Goal: Task Accomplishment & Management: Complete application form

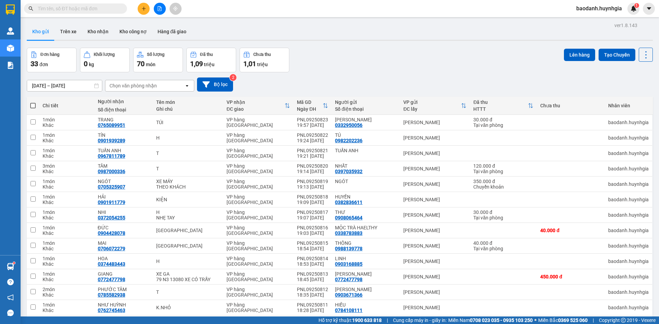
click at [353, 69] on div "Đơn hàng 33 đơn Khối lượng 0 kg Số lượng 70 món Đã thu 1,09 triệu Chưa thu 1,01…" at bounding box center [340, 60] width 626 height 25
click at [88, 8] on input "text" at bounding box center [78, 9] width 81 height 8
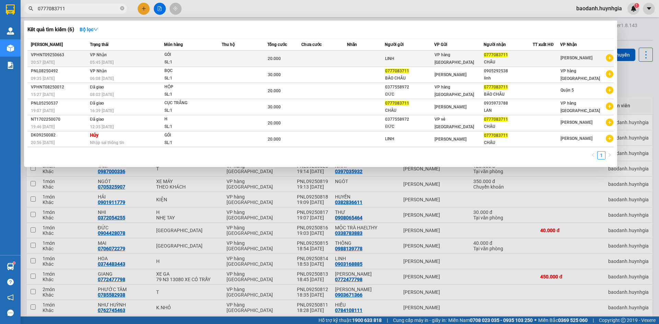
type input "0777083711"
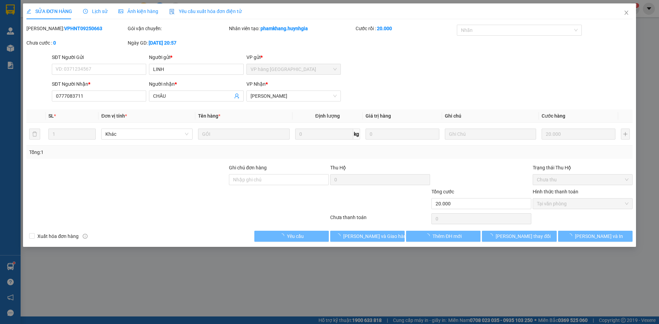
type input "LINH"
type input "0777083711"
type input "CHÂU"
type input "20.000"
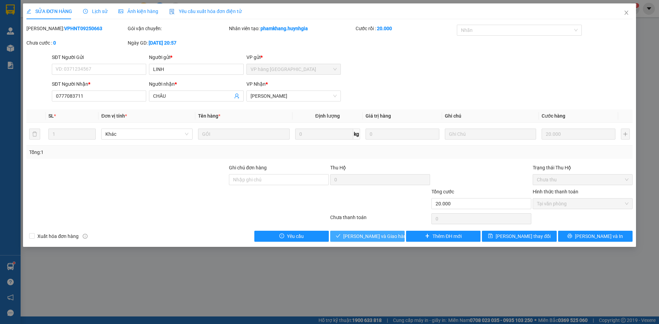
click at [354, 237] on span "Lưu và Giao hàng" at bounding box center [376, 237] width 66 height 8
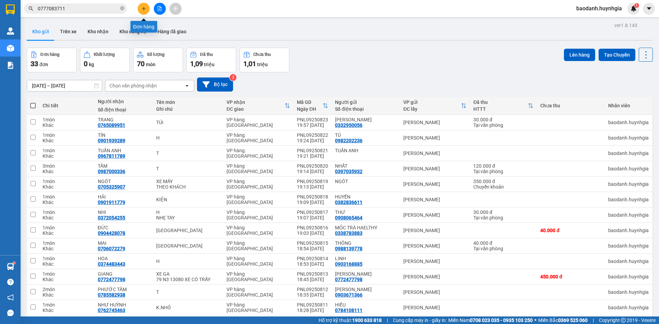
click at [146, 11] on icon "plus" at bounding box center [143, 8] width 5 height 5
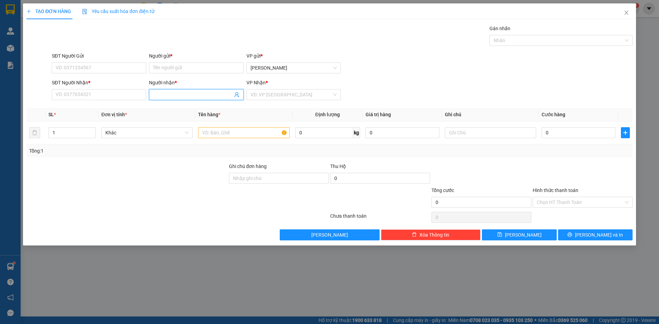
click at [170, 94] on input "Người nhận *" at bounding box center [192, 95] width 79 height 8
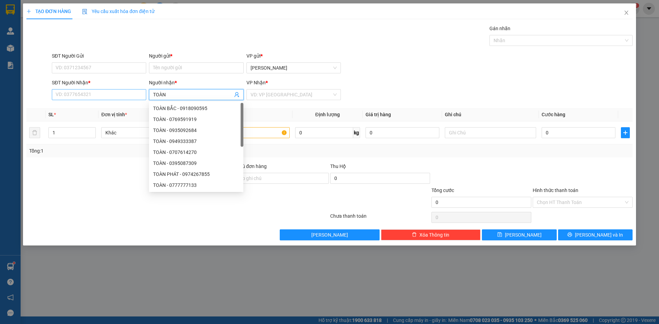
type input "TOÀN"
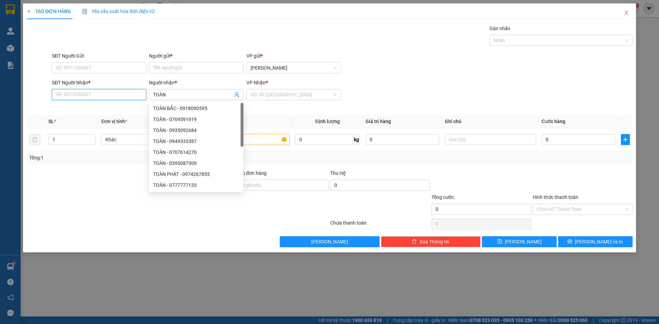
click at [117, 99] on input "SĐT Người Nhận *" at bounding box center [99, 94] width 94 height 11
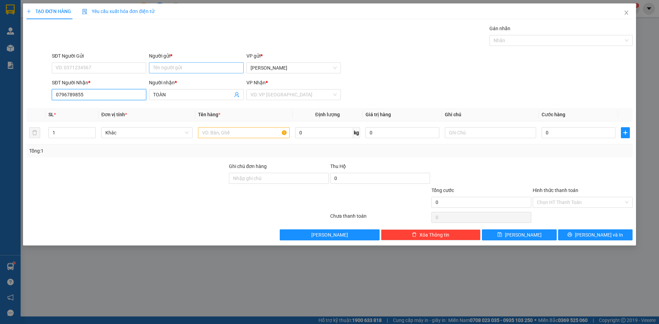
type input "0796789855"
click at [181, 68] on input "Người gửi *" at bounding box center [196, 67] width 94 height 11
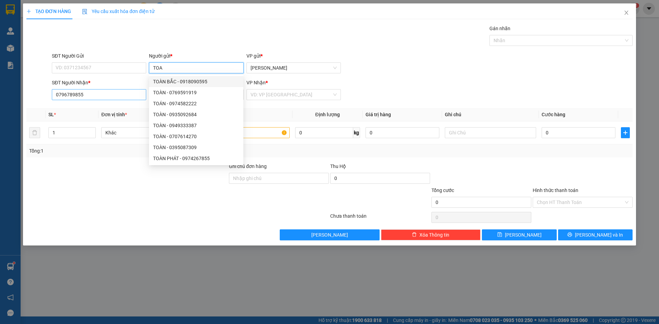
type input "TOA"
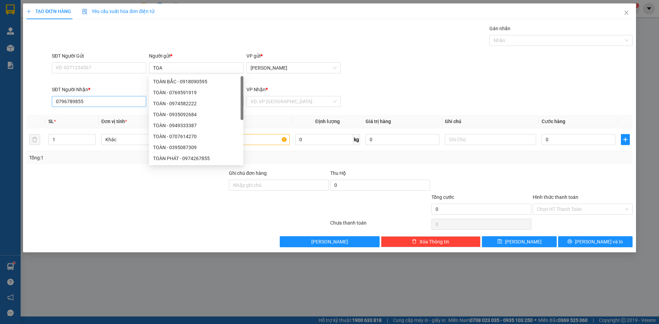
click at [119, 94] on div "SĐT Người Nhận *" at bounding box center [99, 91] width 94 height 10
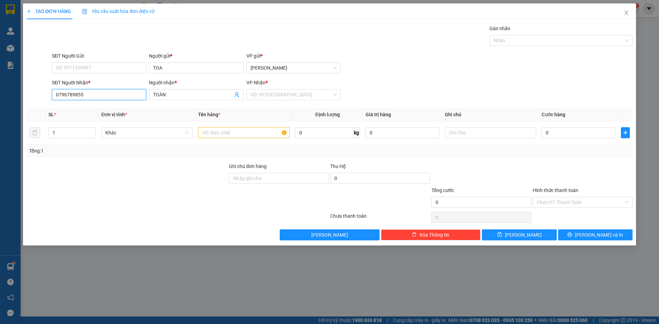
click at [118, 94] on input "0796789855" at bounding box center [99, 94] width 94 height 11
type input "0"
type input "9"
type input "0968161694"
click at [177, 69] on input "TOA" at bounding box center [196, 67] width 94 height 11
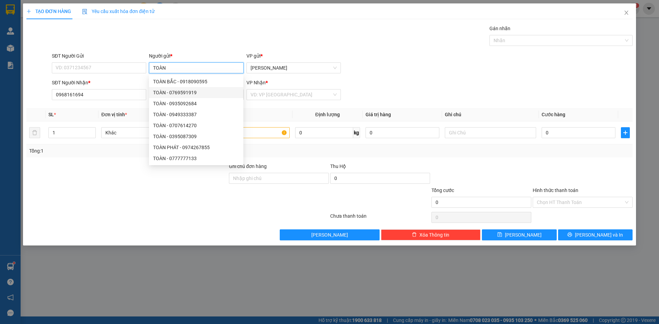
type input "TOÀN"
click at [109, 211] on div at bounding box center [127, 199] width 203 height 24
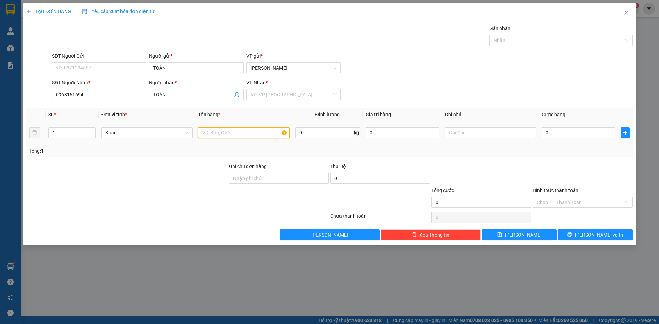
click at [237, 134] on input "text" at bounding box center [243, 132] width 91 height 11
click at [267, 96] on input "search" at bounding box center [291, 95] width 81 height 10
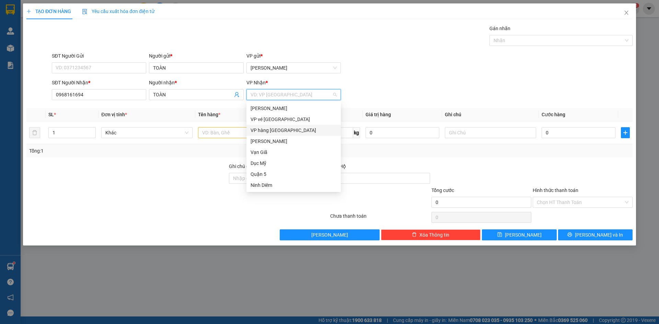
click at [280, 130] on div "VP hàng [GEOGRAPHIC_DATA]" at bounding box center [294, 131] width 86 height 8
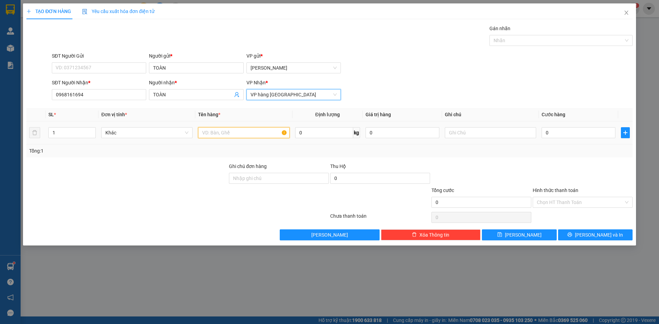
click at [224, 137] on input "text" at bounding box center [243, 132] width 91 height 11
type input "XE SH"
click at [470, 131] on input "text" at bounding box center [490, 132] width 91 height 11
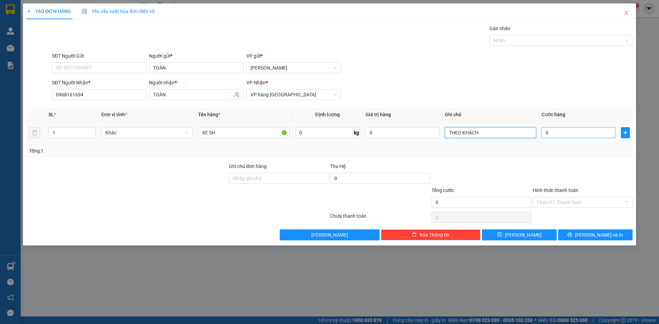
type input "THEO KHÁCH"
click at [602, 130] on input "0" at bounding box center [579, 132] width 74 height 11
type input "001"
type input "1"
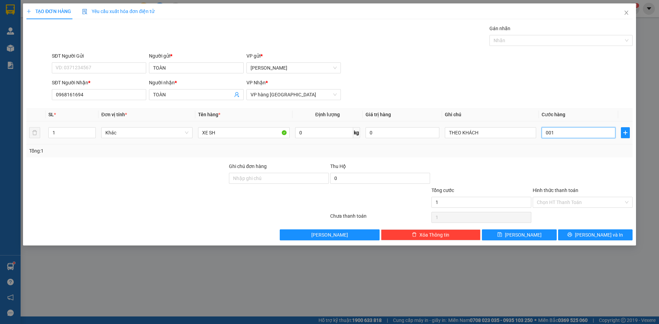
type input "0.010"
type input "10"
type input "00.100"
type input "100"
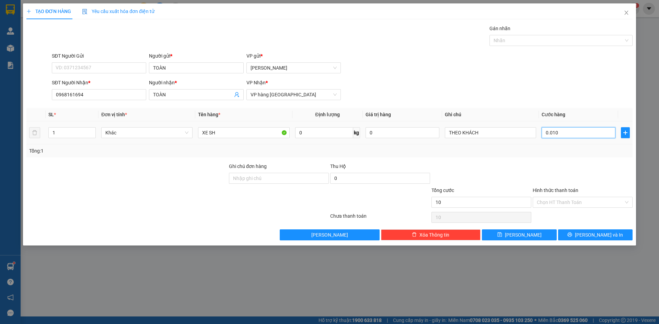
type input "100"
type input "00.001.000"
type input "1.000"
type input "1.000.000"
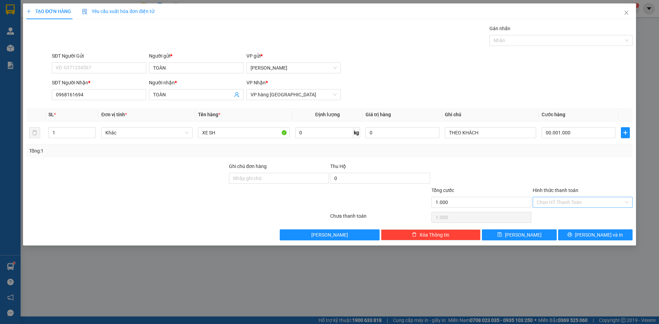
type input "1.000.000"
click at [564, 203] on input "Hình thức thanh toán" at bounding box center [580, 202] width 87 height 10
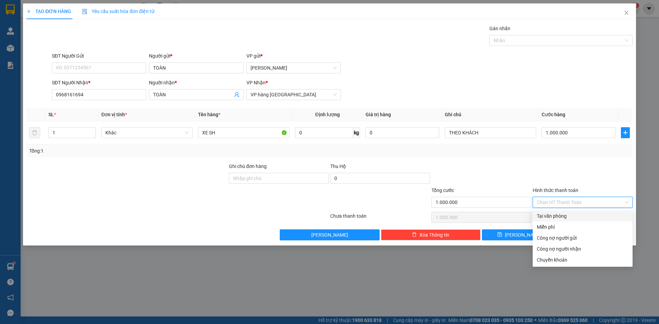
click at [567, 214] on div "Tại văn phòng" at bounding box center [583, 216] width 92 height 8
type input "0"
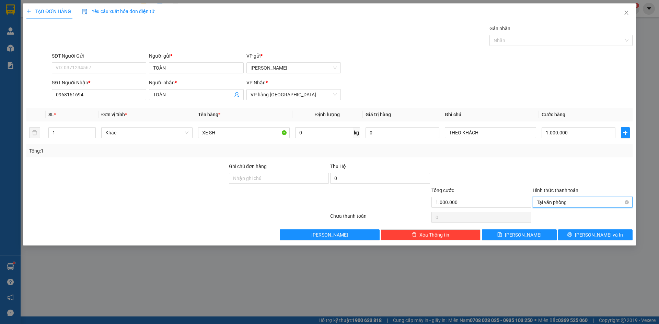
click at [569, 203] on span "Tại văn phòng" at bounding box center [583, 202] width 92 height 10
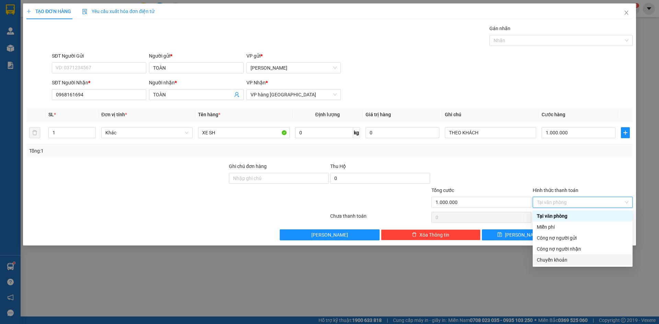
drag, startPoint x: 563, startPoint y: 258, endPoint x: 561, endPoint y: 247, distance: 11.2
click at [563, 258] on div "Chuyển khoản" at bounding box center [583, 260] width 92 height 8
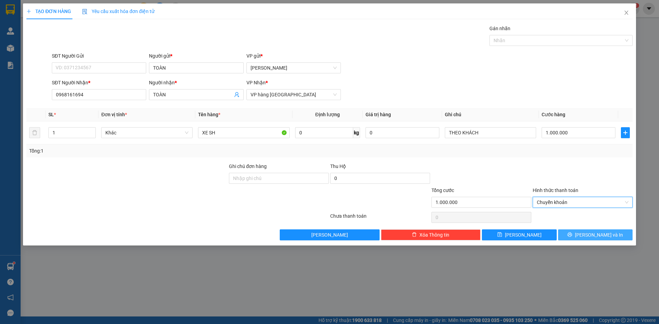
click at [567, 234] on button "Lưu và In" at bounding box center [595, 235] width 74 height 11
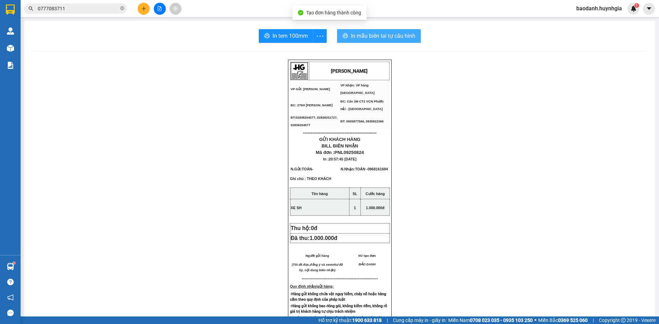
click at [345, 38] on icon "printer" at bounding box center [345, 35] width 5 height 5
drag, startPoint x: 278, startPoint y: 39, endPoint x: 404, endPoint y: 38, distance: 125.3
click at [279, 39] on span "In tem 100mm" at bounding box center [290, 36] width 35 height 9
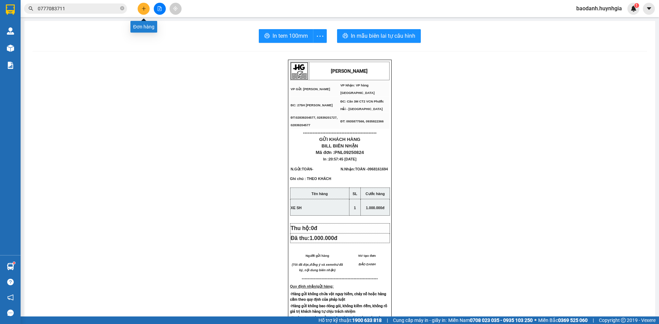
click at [141, 12] on button at bounding box center [144, 9] width 12 height 12
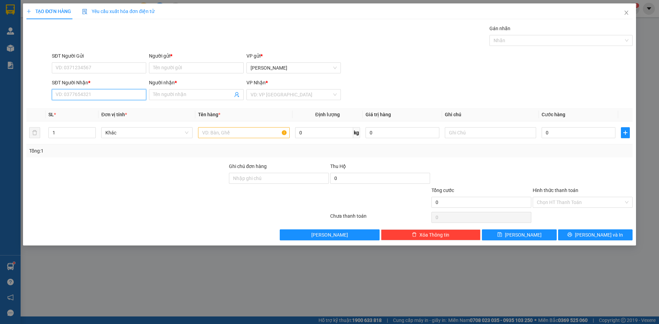
click at [95, 99] on input "SĐT Người Nhận *" at bounding box center [99, 94] width 94 height 11
type input "0901935938"
click at [126, 109] on div "0901935938 - Lý" at bounding box center [99, 109] width 86 height 8
type input "Lý"
type input "0901935938"
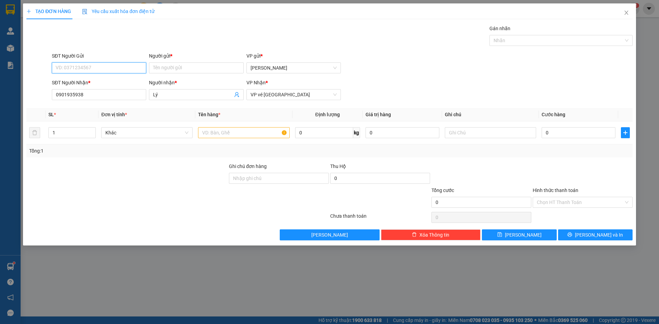
click at [110, 66] on input "SĐT Người Gửi" at bounding box center [99, 67] width 94 height 11
click at [173, 68] on input "Người gửi *" at bounding box center [196, 67] width 94 height 11
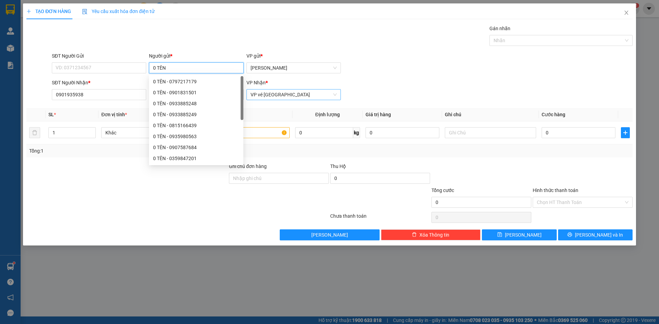
click at [296, 98] on span "VP vé Nha Trang" at bounding box center [294, 95] width 86 height 10
type input "0 TÊN"
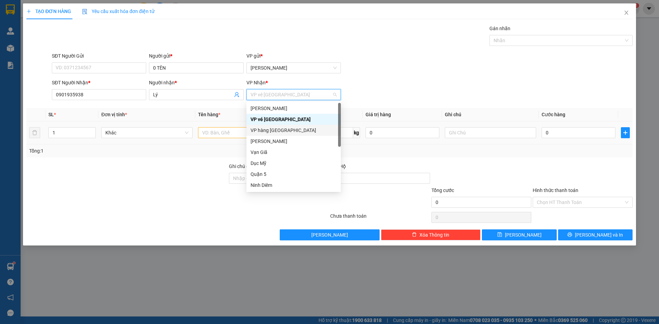
drag, startPoint x: 287, startPoint y: 133, endPoint x: 211, endPoint y: 134, distance: 75.9
click at [281, 133] on div "VP hàng [GEOGRAPHIC_DATA]" at bounding box center [294, 131] width 86 height 8
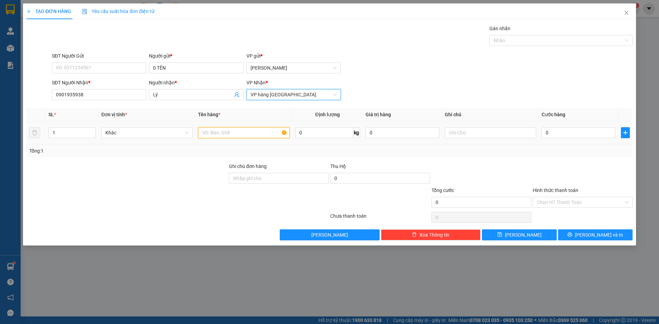
click at [217, 131] on input "text" at bounding box center [243, 132] width 91 height 11
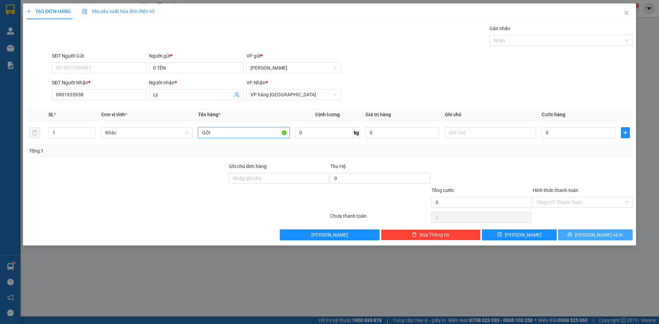
type input "GÓI"
click at [572, 235] on icon "printer" at bounding box center [570, 235] width 4 height 4
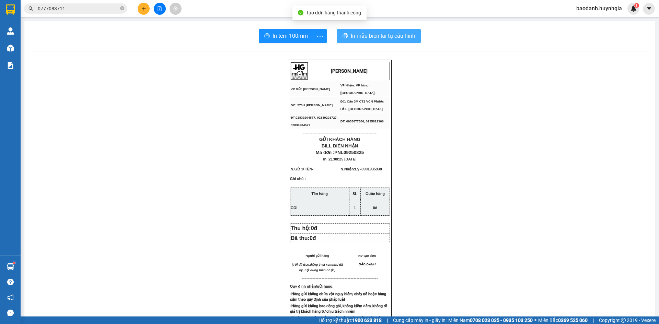
click at [362, 35] on span "In mẫu biên lai tự cấu hình" at bounding box center [383, 36] width 65 height 9
click at [285, 37] on div "In tem 100mm" at bounding box center [292, 36] width 71 height 14
click at [285, 37] on span "In tem 100mm" at bounding box center [290, 36] width 35 height 9
click at [138, 11] on button at bounding box center [144, 9] width 12 height 12
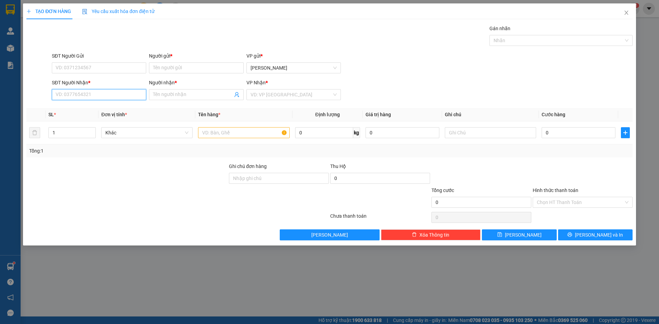
click at [103, 100] on input "SĐT Người Nhận *" at bounding box center [99, 94] width 94 height 11
click at [111, 107] on div "0901923268 - HÀ PHƯƠNG" at bounding box center [99, 109] width 86 height 8
type input "0901923268"
type input "[PERSON_NAME]"
type input "0901923268"
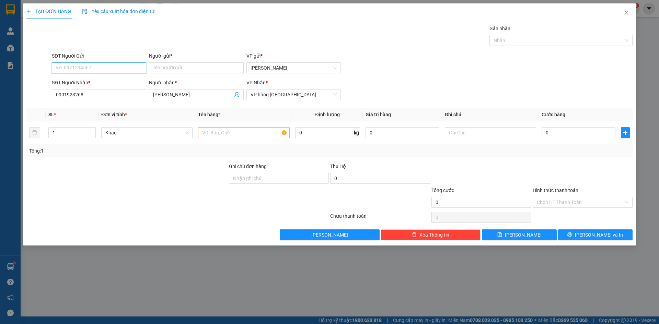
click at [119, 70] on input "SĐT Người Gửi" at bounding box center [99, 67] width 94 height 11
click at [119, 80] on div "0903320665 - NHƯ LAN" at bounding box center [99, 82] width 86 height 8
type input "0903320665"
type input "NHƯ [PERSON_NAME]"
click at [90, 129] on span "Increase Value" at bounding box center [92, 131] width 8 height 6
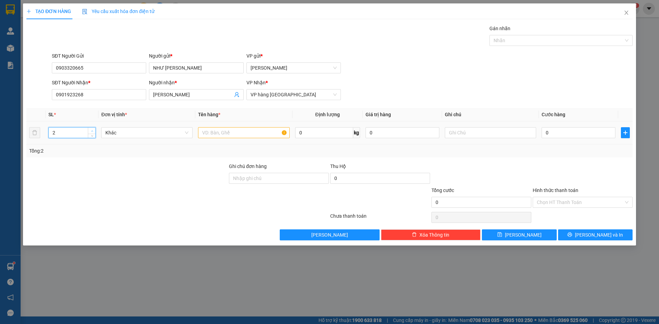
type input "3"
click at [90, 129] on span "Increase Value" at bounding box center [92, 131] width 8 height 6
click at [216, 131] on input "text" at bounding box center [243, 132] width 91 height 11
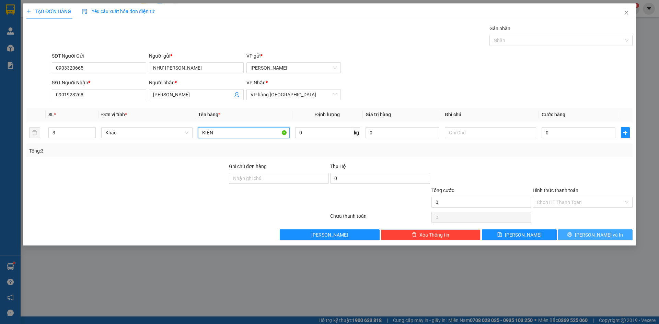
type input "KIỆN"
drag, startPoint x: 617, startPoint y: 240, endPoint x: 596, endPoint y: 242, distance: 21.0
click at [617, 239] on button "Lưu và In" at bounding box center [595, 235] width 74 height 11
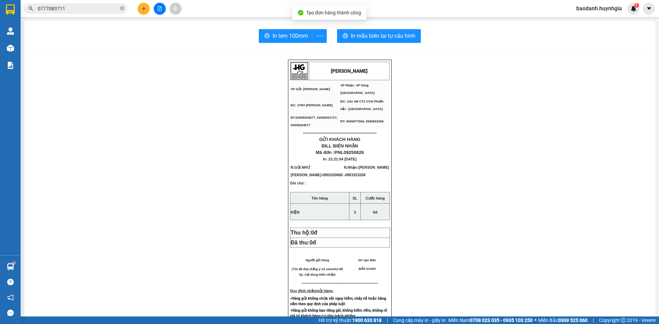
click at [302, 44] on div "In tem 100mm In mẫu biên lai tự cấu hình HUỲNH GIA VP Gửi: Phạm Ngũ Lão VP Nhâ…" at bounding box center [339, 284] width 631 height 527
click at [304, 38] on div "In tem 100mm In mẫu biên lai tự cấu hình HUỲNH GIA VP Gửi: Phạm Ngũ Lão VP Nhâ…" at bounding box center [339, 284] width 631 height 527
click at [276, 37] on span "In tem 100mm" at bounding box center [290, 36] width 35 height 9
click at [405, 37] on span "In mẫu biên lai tự cấu hình" at bounding box center [383, 36] width 65 height 9
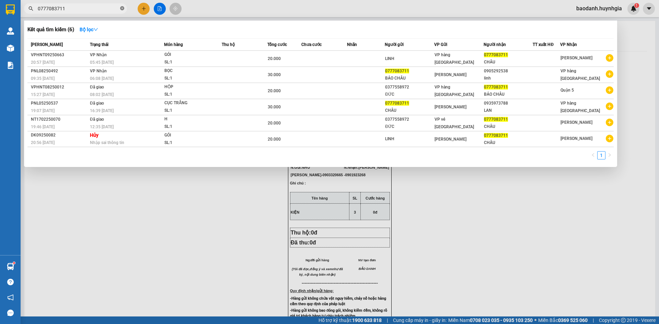
click at [122, 9] on icon "close-circle" at bounding box center [122, 8] width 4 height 4
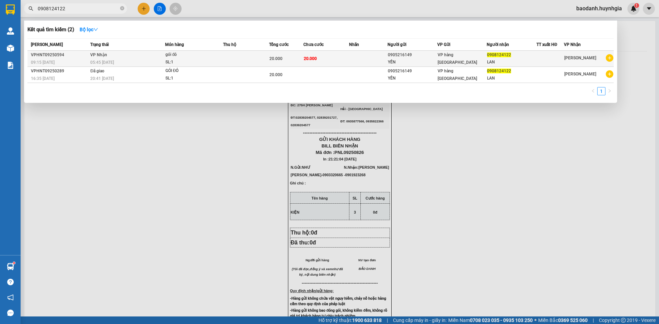
type input "0908124122"
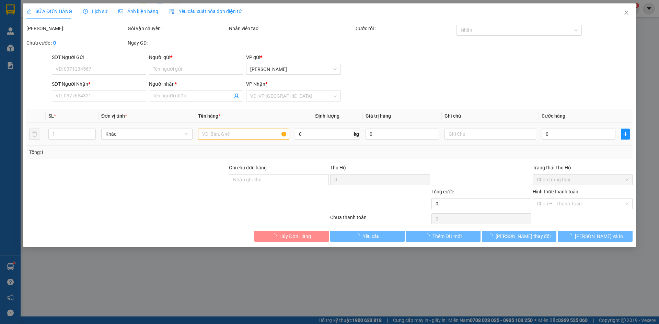
type input "0905216149"
type input "YẾN"
type input "0908124122"
type input "LAN"
type input "20.000"
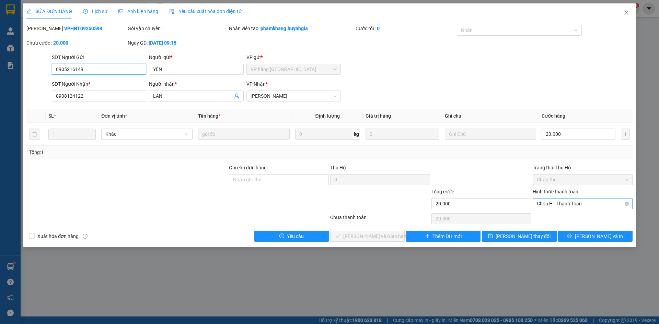
click at [564, 204] on span "Chọn HT Thanh Toán" at bounding box center [583, 204] width 92 height 10
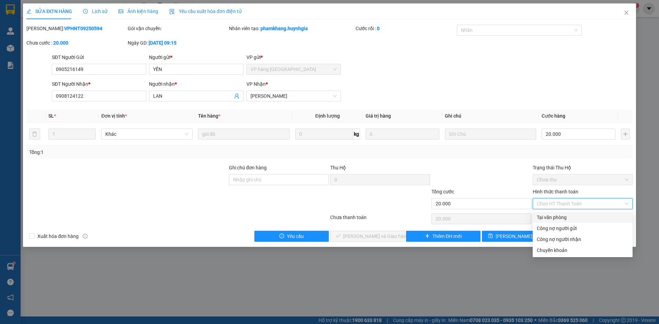
click at [551, 216] on div "Tại văn phòng" at bounding box center [583, 218] width 92 height 8
type input "0"
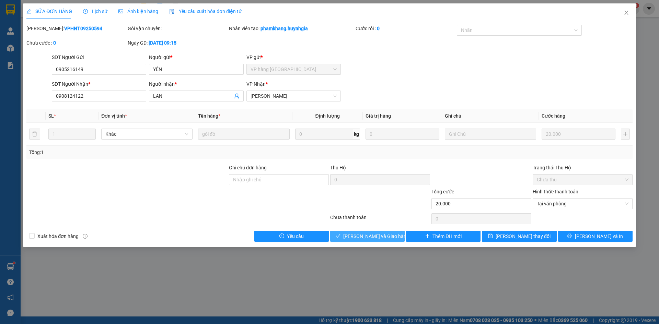
click at [379, 237] on span "Lưu và Giao hàng" at bounding box center [376, 237] width 66 height 8
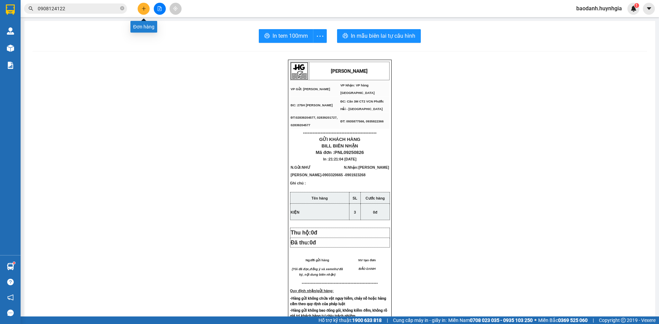
click at [142, 9] on icon "plus" at bounding box center [143, 8] width 5 height 5
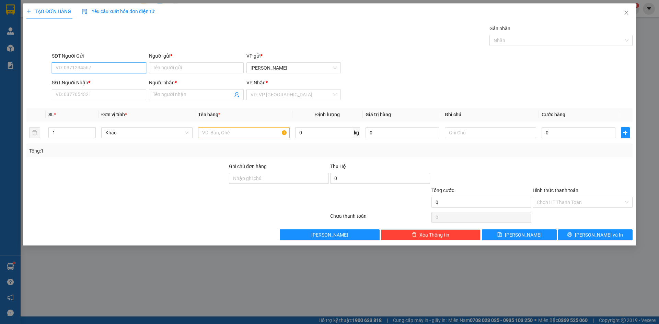
click at [103, 66] on input "SĐT Người Gửi" at bounding box center [99, 67] width 94 height 11
type input "0934835825"
click at [174, 69] on input "Người gửi *" at bounding box center [196, 67] width 94 height 11
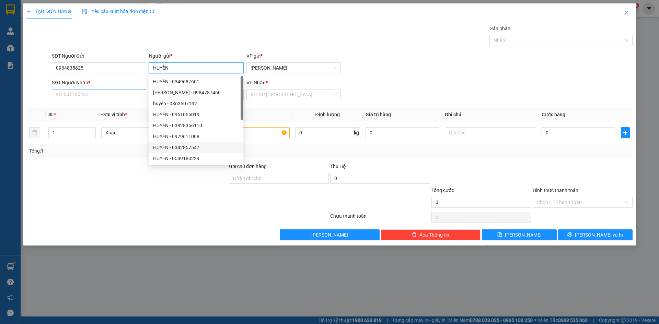
type input "HUYỀN"
click at [99, 89] on div "SĐT Người Nhận *" at bounding box center [99, 84] width 94 height 10
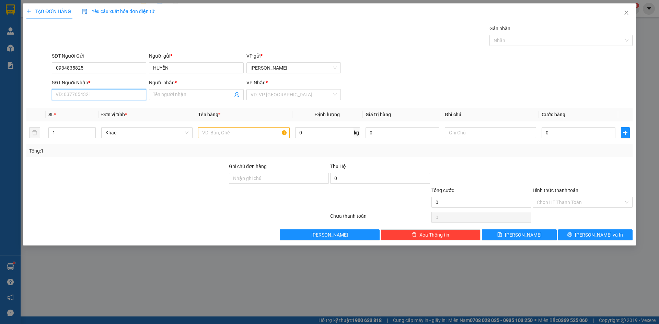
click at [112, 93] on input "SĐT Người Nhận *" at bounding box center [99, 94] width 94 height 11
type input "0935980594"
click at [66, 103] on div "0935980594 - HOÀ" at bounding box center [99, 108] width 94 height 11
type input "HOÀ"
click at [265, 98] on span "VP vé Nha Trang" at bounding box center [294, 95] width 86 height 10
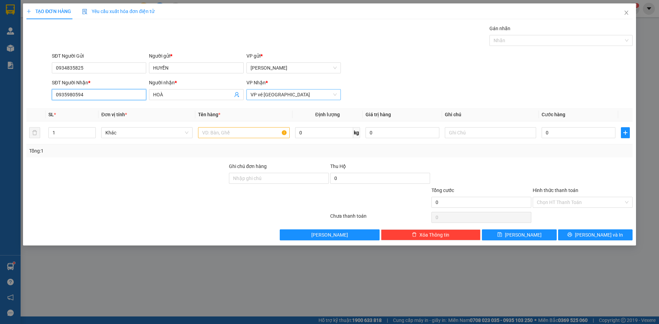
type input "0935980594"
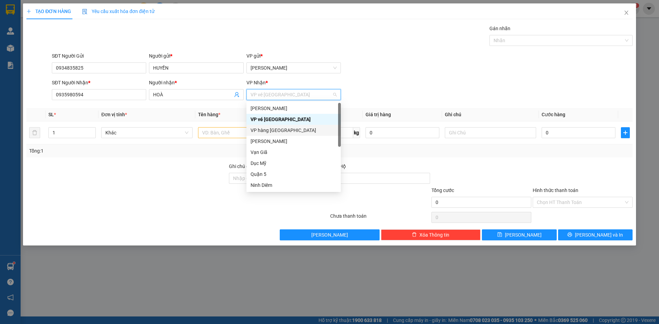
click at [266, 133] on div "VP hàng [GEOGRAPHIC_DATA]" at bounding box center [294, 131] width 86 height 8
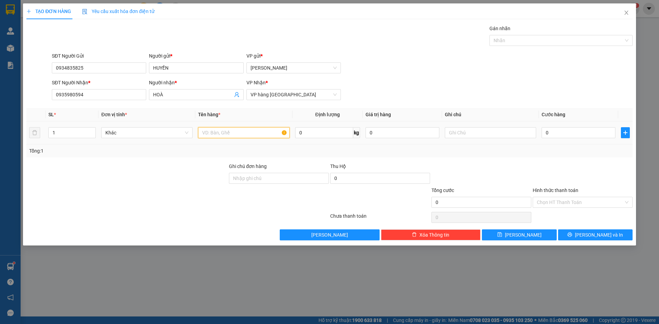
click at [212, 133] on input "text" at bounding box center [243, 132] width 91 height 11
type input "K XỐP"
click at [570, 133] on input "0" at bounding box center [579, 132] width 74 height 11
type input "004"
type input "4"
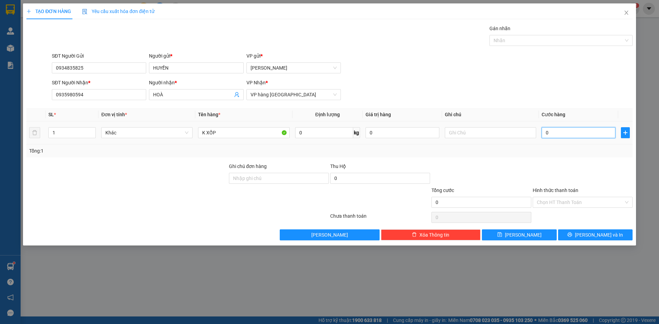
type input "4"
type input "0.040"
type input "40"
click at [578, 202] on input "Hình thức thanh toán" at bounding box center [580, 202] width 87 height 10
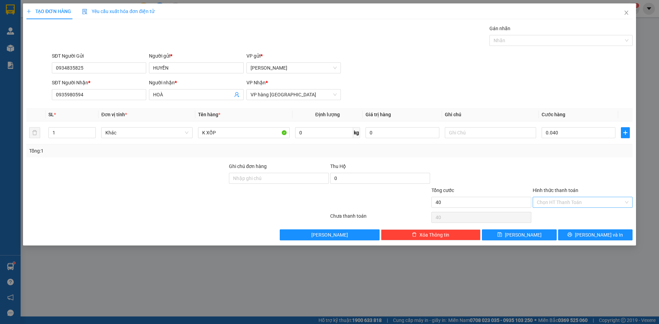
type input "40.000"
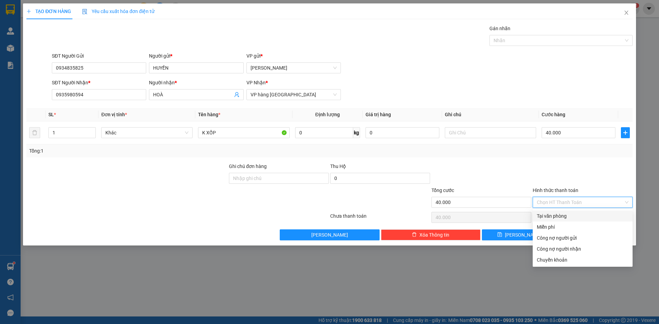
click at [577, 212] on div "Tại văn phòng" at bounding box center [583, 216] width 100 height 11
type input "0"
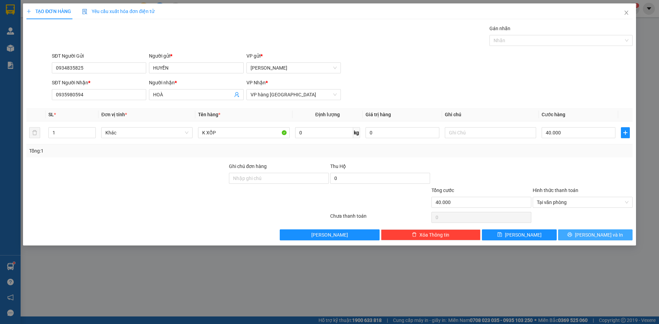
click at [603, 234] on span "Lưu và In" at bounding box center [599, 235] width 48 height 8
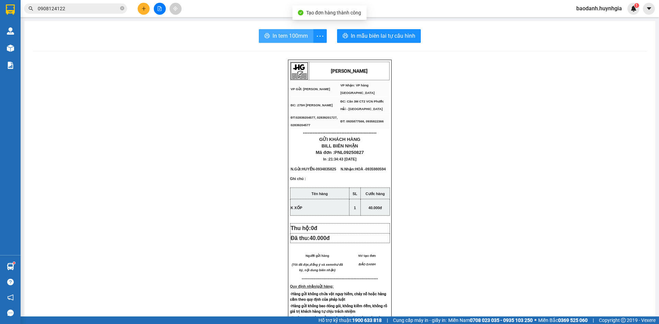
drag, startPoint x: 278, startPoint y: 23, endPoint x: 277, endPoint y: 33, distance: 9.7
click at [277, 31] on div "In tem 100mm In mẫu biên lai tự cấu hình HUỲNH GIA VP Gửi: Phạm Ngũ Lão VP Nhâ…" at bounding box center [339, 281] width 631 height 521
click at [277, 33] on span "In tem 100mm" at bounding box center [290, 36] width 35 height 9
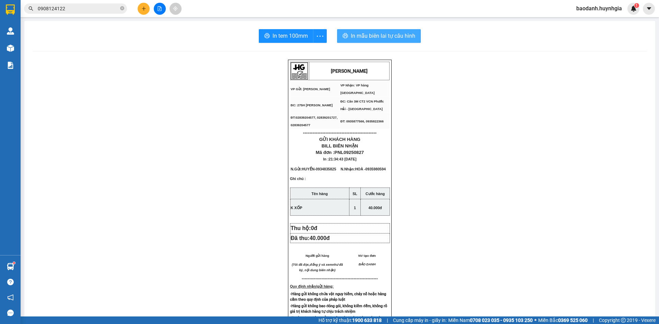
click at [351, 36] on span "In mẫu biên lai tự cấu hình" at bounding box center [383, 36] width 65 height 9
click at [136, 6] on div at bounding box center [159, 9] width 51 height 12
click at [143, 9] on icon "plus" at bounding box center [143, 8] width 5 height 5
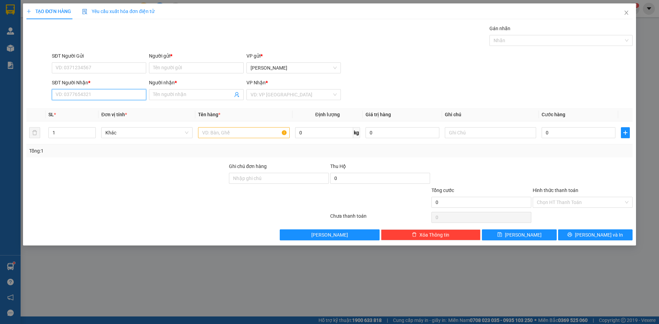
click at [112, 95] on input "SĐT Người Nhận *" at bounding box center [99, 94] width 94 height 11
click at [106, 122] on div "0936207247 - VINH" at bounding box center [99, 120] width 86 height 8
type input "0936207247"
type input "VINH"
type input "0936207247"
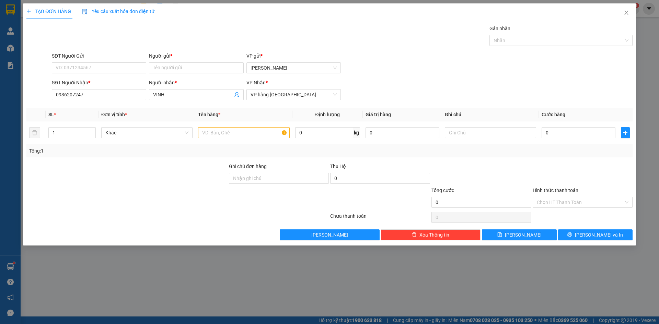
click at [114, 57] on div "SĐT Người Gửi" at bounding box center [99, 56] width 94 height 8
click at [114, 62] on input "SĐT Người Gửi" at bounding box center [99, 67] width 94 height 11
click at [110, 68] on input "SĐT Người Gửi" at bounding box center [99, 67] width 94 height 11
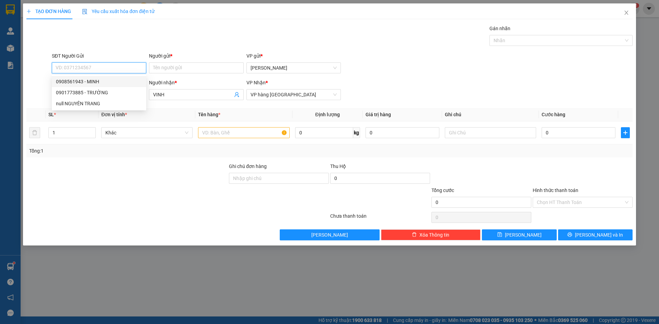
drag, startPoint x: 111, startPoint y: 67, endPoint x: 156, endPoint y: 83, distance: 47.8
click at [0, 103] on div "TẠO ĐƠN HÀNG Yêu cầu xuất hóa đơn điện tử Transit Pickup Surcharge Ids Transit …" at bounding box center [329, 162] width 659 height 324
type input "T"
type input "0901773885"
click at [126, 82] on div "0901773885 - TRƯỜNG" at bounding box center [99, 82] width 86 height 8
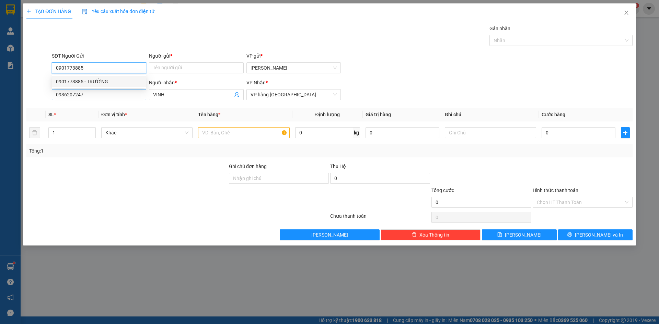
type input "TRƯỜNG"
type input "0901773885"
drag, startPoint x: 116, startPoint y: 92, endPoint x: 0, endPoint y: 97, distance: 115.8
click at [0, 97] on div "TẠO ĐƠN HÀNG Yêu cầu xuất hóa đơn điện tử Transit Pickup Surcharge Ids Transit …" at bounding box center [329, 162] width 659 height 324
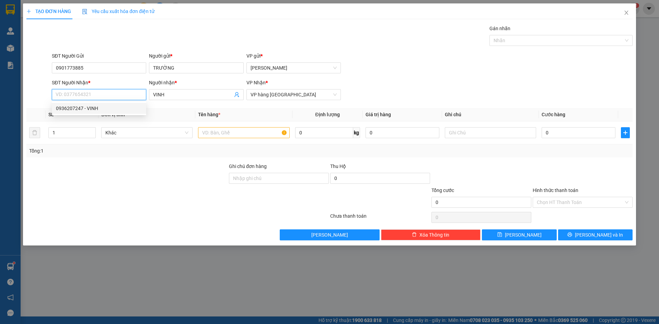
click at [74, 112] on div "0936207247 - VINH" at bounding box center [99, 109] width 86 height 8
type input "0936207247"
click at [220, 131] on input "text" at bounding box center [243, 132] width 91 height 11
click at [91, 131] on icon "up" at bounding box center [92, 131] width 2 height 2
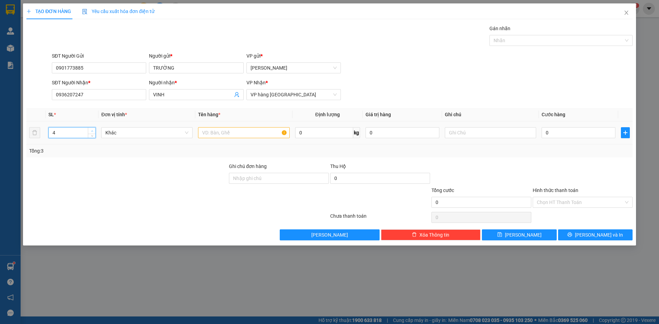
click at [91, 131] on icon "up" at bounding box center [92, 131] width 2 height 2
type input "5"
click at [91, 131] on icon "up" at bounding box center [92, 131] width 2 height 2
click at [244, 138] on input "text" at bounding box center [243, 132] width 91 height 11
type input "4 XỐP +1 KIỆN"
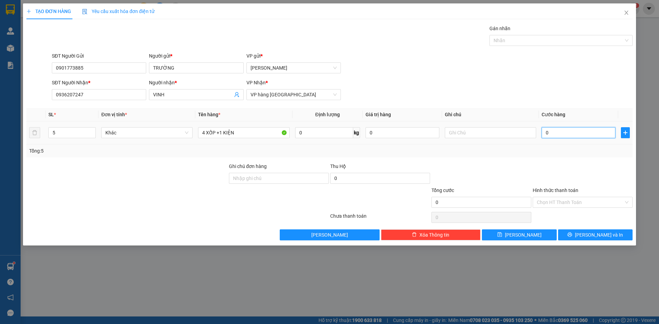
click at [555, 137] on input "0" at bounding box center [579, 132] width 74 height 11
click at [542, 201] on input "Hình thức thanh toán" at bounding box center [580, 202] width 87 height 10
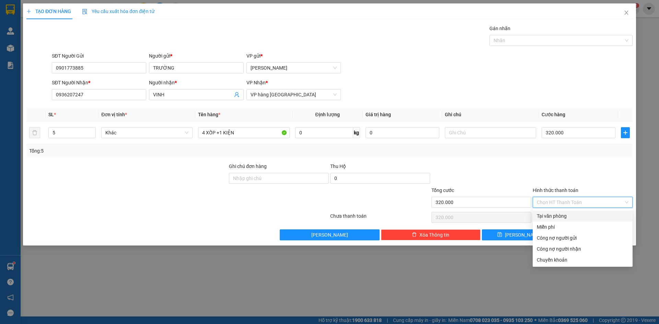
click at [555, 212] on div "Tại văn phòng" at bounding box center [583, 216] width 100 height 11
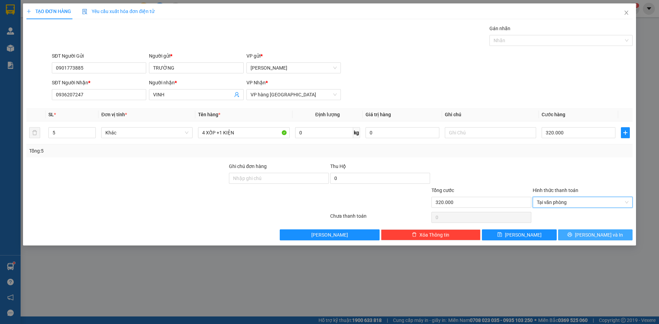
click at [579, 239] on button "Lưu và In" at bounding box center [595, 235] width 74 height 11
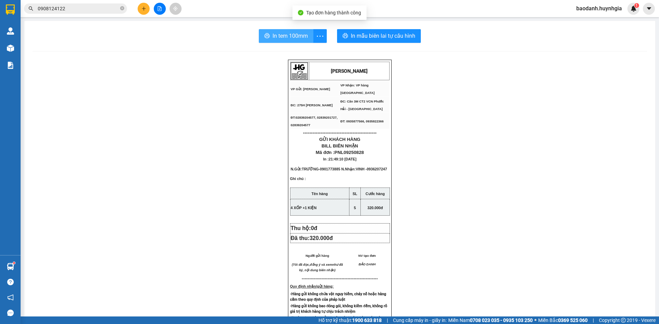
click at [280, 39] on span "In tem 100mm" at bounding box center [290, 36] width 35 height 9
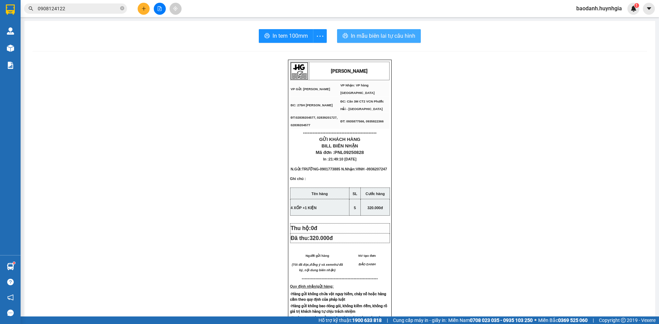
click at [390, 39] on span "In mẫu biên lai tự cấu hình" at bounding box center [383, 36] width 65 height 9
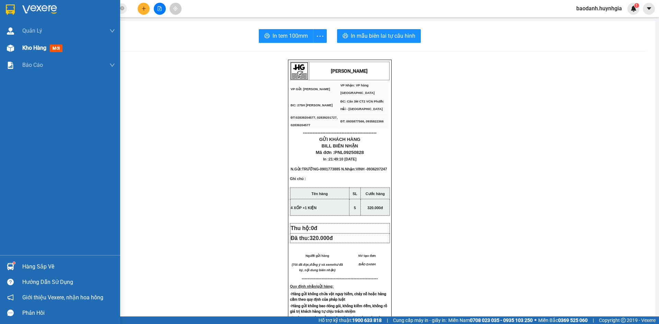
click at [35, 50] on span "Kho hàng" at bounding box center [34, 48] width 24 height 7
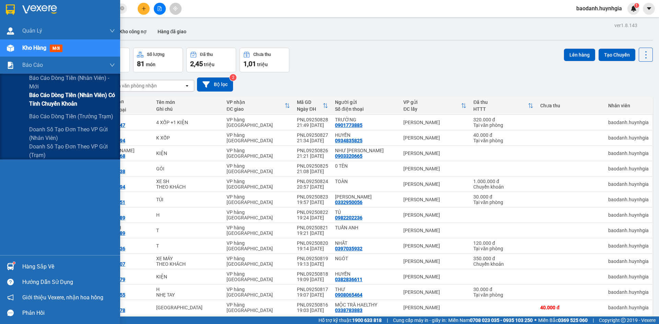
click at [48, 100] on span "Báo cáo dòng tiền (nhân viên) có tính chuyển khoản" at bounding box center [72, 99] width 86 height 17
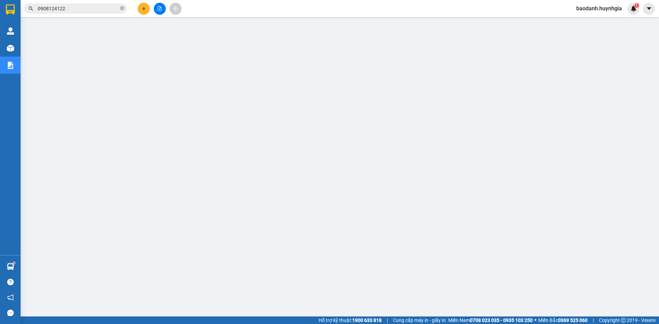
click at [617, 9] on span "baodanh.huynhgia" at bounding box center [599, 8] width 57 height 9
click at [589, 18] on span "Đăng xuất" at bounding box center [602, 22] width 42 height 8
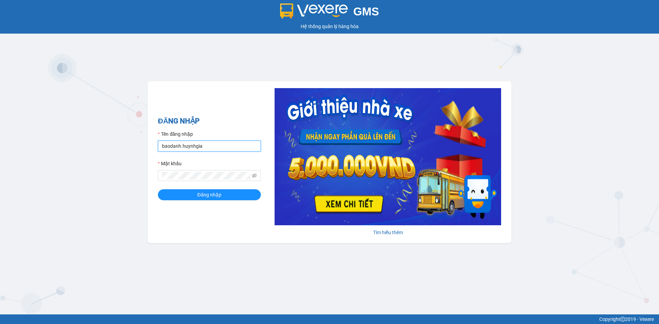
drag, startPoint x: 209, startPoint y: 144, endPoint x: 212, endPoint y: 151, distance: 7.3
click at [209, 144] on input "baodanh.huynhgia" at bounding box center [209, 146] width 103 height 11
type input "thang.huynhgia"
drag, startPoint x: 196, startPoint y: 187, endPoint x: 197, endPoint y: 193, distance: 6.3
click at [196, 189] on form "Tên đăng nhập thang.huynhgia Mật khẩu Đăng nhập" at bounding box center [209, 165] width 103 height 70
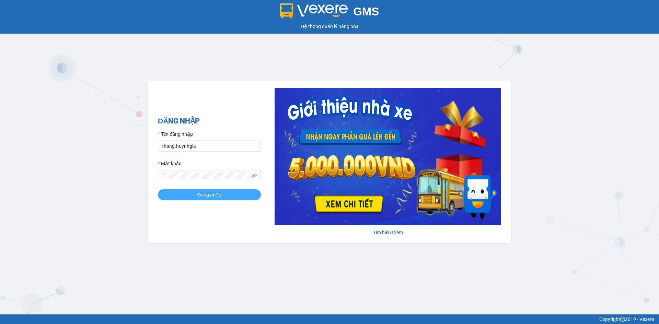
click at [197, 193] on button "Đăng nhập" at bounding box center [209, 194] width 103 height 11
